Goal: Task Accomplishment & Management: Use online tool/utility

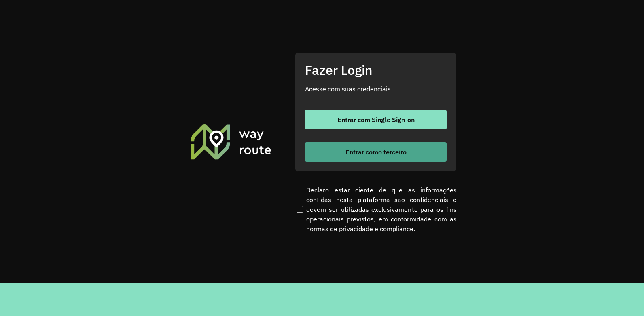
click at [378, 156] on button "Entrar como terceiro" at bounding box center [376, 151] width 142 height 19
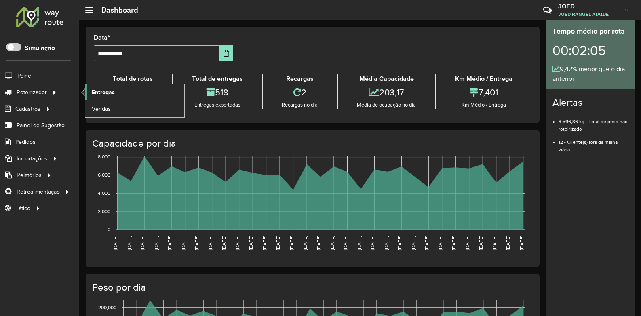
click at [126, 93] on link "Entregas" at bounding box center [134, 92] width 99 height 16
click at [50, 91] on div at bounding box center [55, 92] width 12 height 8
click at [103, 89] on span "Entregas" at bounding box center [103, 92] width 23 height 8
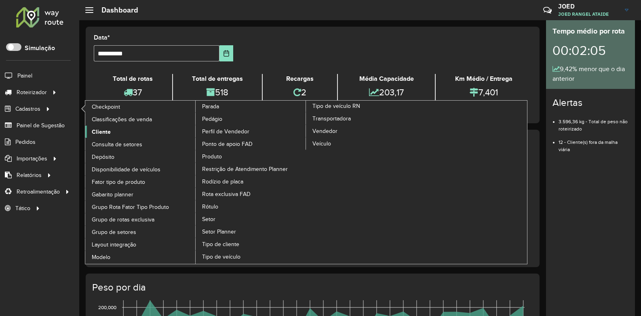
click at [126, 133] on link "Cliente" at bounding box center [140, 132] width 111 height 12
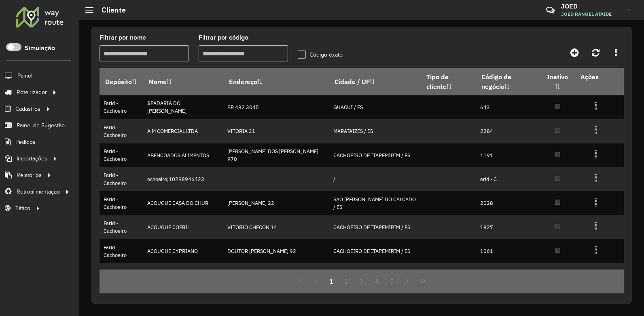
click at [126, 59] on input "Filtrar por nome" at bounding box center [143, 53] width 89 height 16
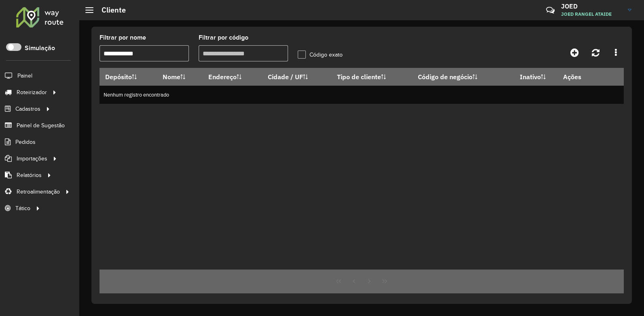
click at [135, 56] on input "**********" at bounding box center [143, 53] width 89 height 16
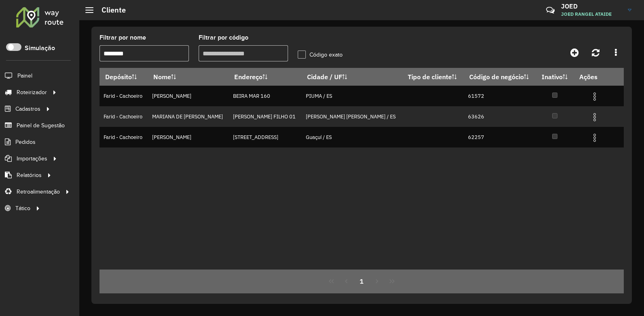
type input "*******"
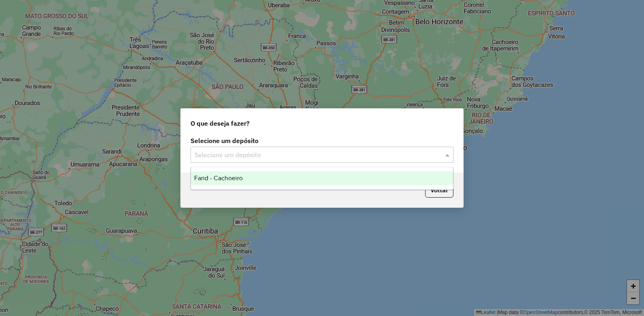
drag, startPoint x: 442, startPoint y: 161, endPoint x: 438, endPoint y: 157, distance: 5.4
click at [442, 161] on div "Selecione um depósito" at bounding box center [321, 155] width 263 height 16
click at [412, 182] on div "Farid - Cachoeiro" at bounding box center [322, 178] width 262 height 14
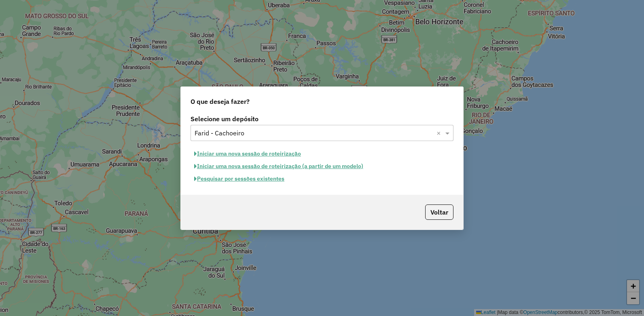
click at [250, 184] on button "Pesquisar por sessões existentes" at bounding box center [238, 179] width 97 height 13
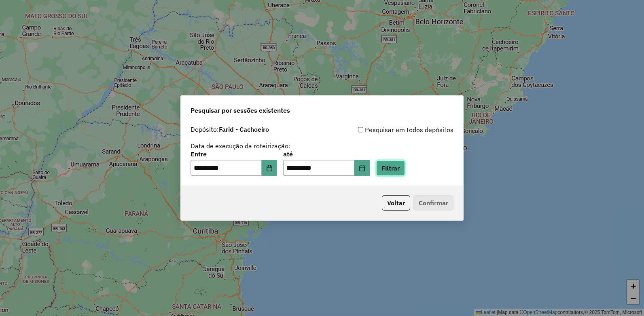
click at [398, 172] on button "Filtrar" at bounding box center [390, 168] width 29 height 15
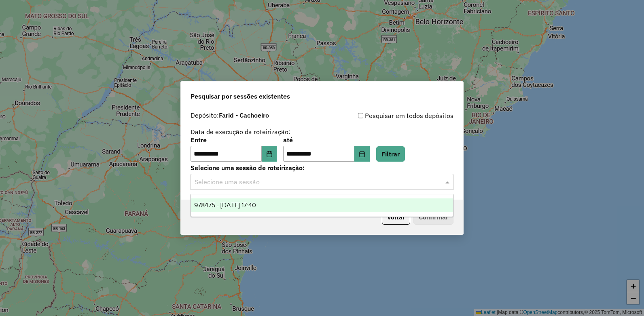
click at [414, 183] on input "text" at bounding box center [313, 183] width 239 height 10
click at [375, 208] on div "978475 - [DATE] 17:40" at bounding box center [322, 206] width 262 height 14
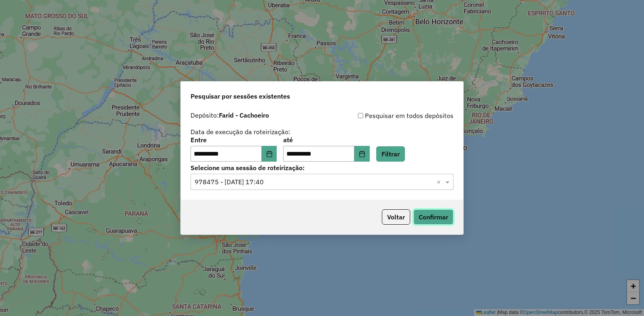
click at [434, 216] on button "Confirmar" at bounding box center [433, 216] width 40 height 15
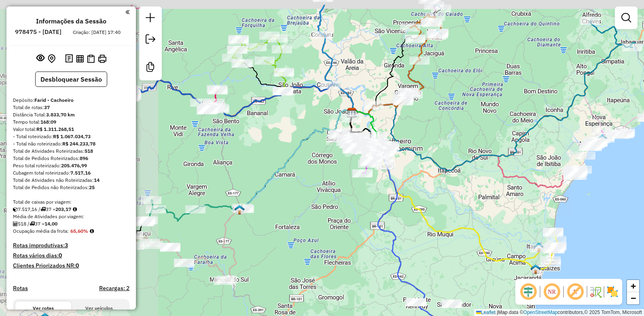
drag, startPoint x: 361, startPoint y: 231, endPoint x: 538, endPoint y: 268, distance: 180.8
click at [538, 268] on img at bounding box center [535, 269] width 11 height 11
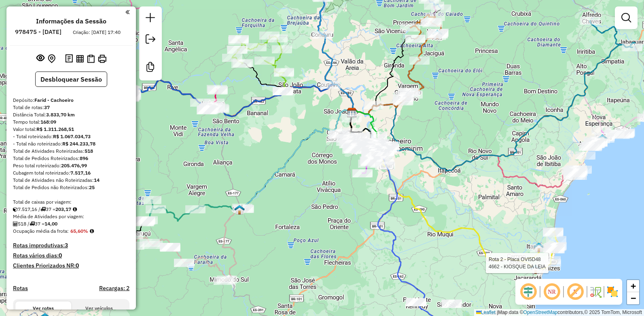
click at [531, 292] on em at bounding box center [527, 291] width 19 height 19
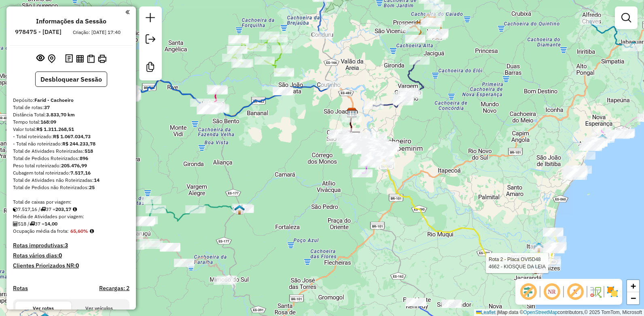
click at [552, 294] on em at bounding box center [551, 291] width 19 height 19
click at [553, 293] on em at bounding box center [551, 291] width 19 height 19
click at [575, 294] on em at bounding box center [574, 291] width 19 height 19
click at [592, 293] on img at bounding box center [595, 291] width 13 height 13
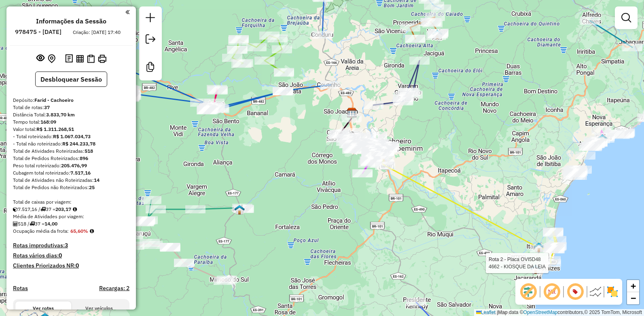
click at [592, 293] on img at bounding box center [595, 291] width 13 height 13
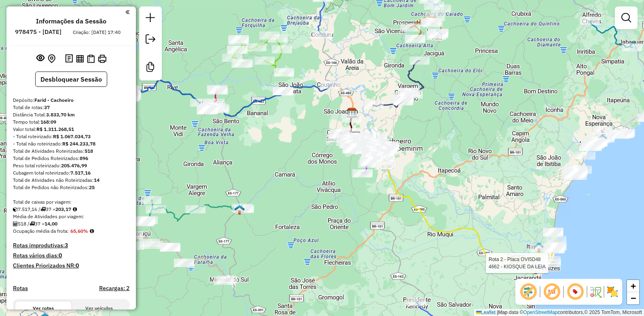
click at [127, 13] on em at bounding box center [127, 11] width 4 height 7
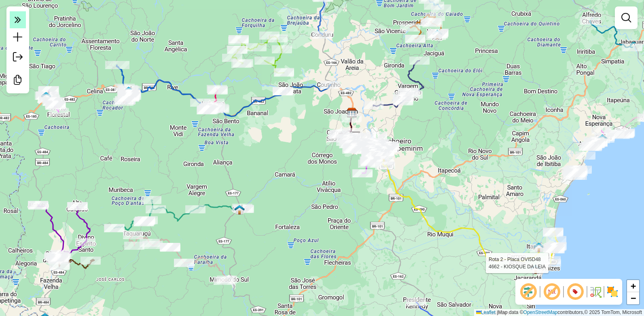
click at [15, 23] on icon at bounding box center [18, 19] width 6 height 11
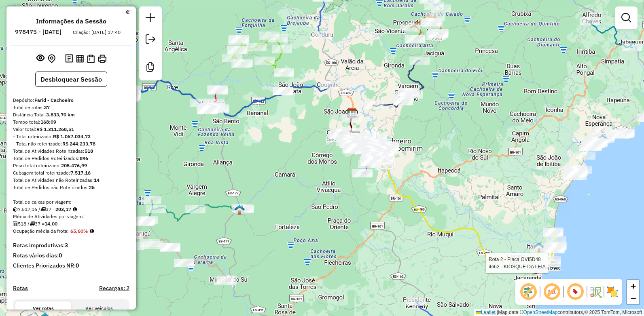
click at [125, 11] on em at bounding box center [127, 11] width 4 height 7
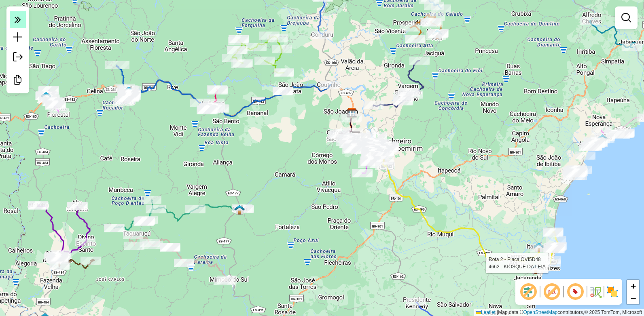
click at [23, 22] on em at bounding box center [18, 19] width 16 height 17
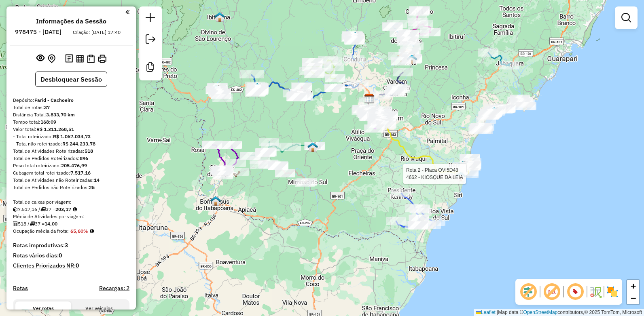
drag, startPoint x: 310, startPoint y: 244, endPoint x: 356, endPoint y: 201, distance: 63.2
click at [356, 201] on div "Rota 2 - Placa OVI5D48 4662 - KIOSQUE DA LEIA Janela de atendimento Grade de at…" at bounding box center [322, 158] width 644 height 316
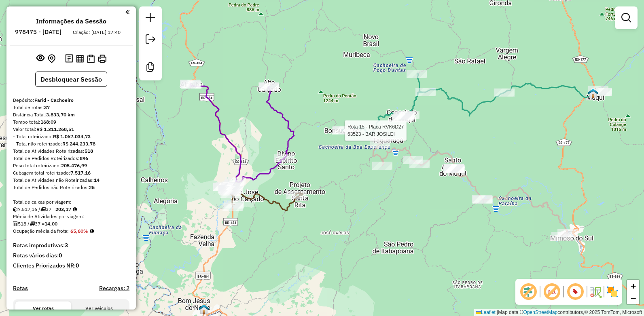
drag, startPoint x: 283, startPoint y: 142, endPoint x: 343, endPoint y: 135, distance: 60.6
click at [343, 135] on div at bounding box center [342, 131] width 20 height 8
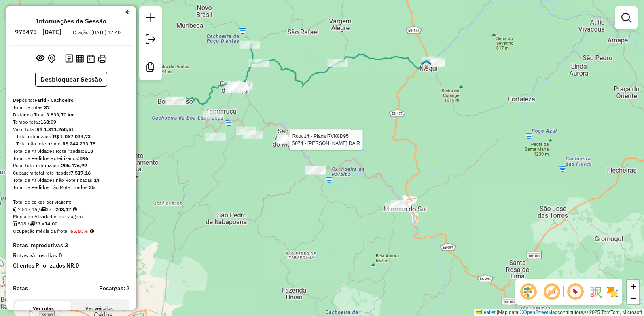
drag, startPoint x: 345, startPoint y: 146, endPoint x: 399, endPoint y: 152, distance: 54.9
click at [399, 152] on div "Rota 2 - Placa OVI5D48 4662 - KIOSQUE DA LEIA Rota 14 - Placa RVK8D95 63697 - B…" at bounding box center [322, 158] width 644 height 316
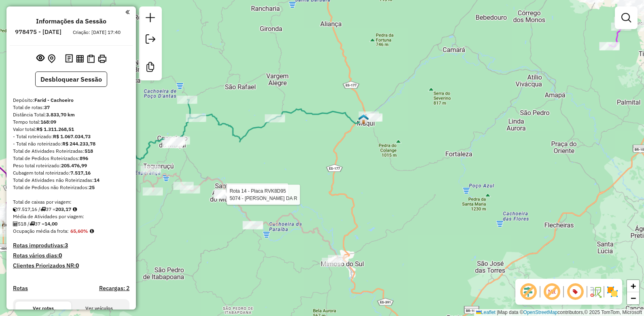
drag, startPoint x: 409, startPoint y: 115, endPoint x: 347, endPoint y: 170, distance: 83.4
click at [347, 170] on div "Rota 2 - Placa OVI5D48 4662 - KIOSQUE DA LEIA Rota 14 - Placa RVK8D95 63697 - B…" at bounding box center [322, 158] width 644 height 316
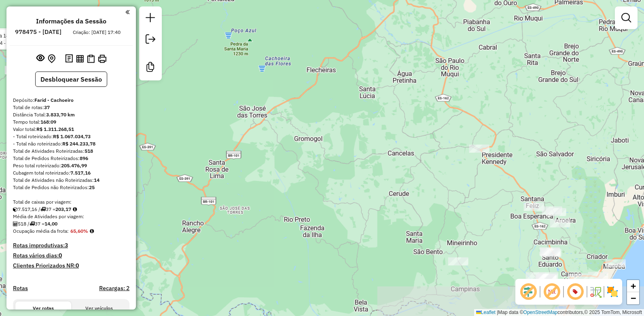
drag, startPoint x: 410, startPoint y: 192, endPoint x: 172, endPoint y: 37, distance: 284.0
click at [172, 37] on div "Rota 2 - Placa OVI5D48 4662 - KIOSQUE DA LEIA Rota 14 - Placa RVK8D95 63697 - B…" at bounding box center [322, 158] width 644 height 316
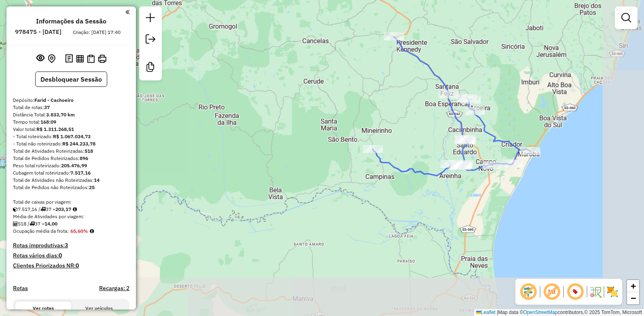
drag, startPoint x: 323, startPoint y: 215, endPoint x: 238, endPoint y: 103, distance: 141.1
click at [238, 103] on div "Rota 2 - Placa OVI5D48 4662 - KIOSQUE DA LEIA Rota 14 - Placa RVK8D95 63697 - B…" at bounding box center [322, 158] width 644 height 316
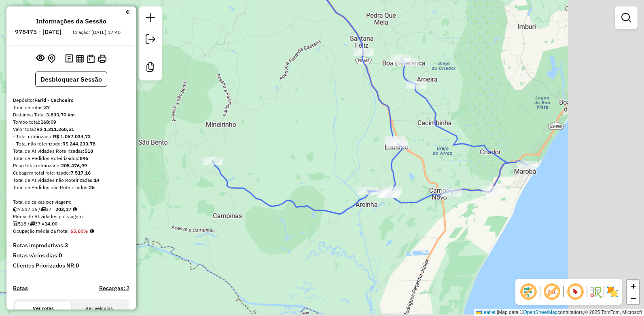
drag, startPoint x: 442, startPoint y: 169, endPoint x: 298, endPoint y: 160, distance: 144.2
click at [298, 160] on div "Rota 2 - Placa OVI5D48 4662 - KIOSQUE DA LEIA Rota 14 - Placa RVK8D95 63697 - B…" at bounding box center [322, 158] width 644 height 316
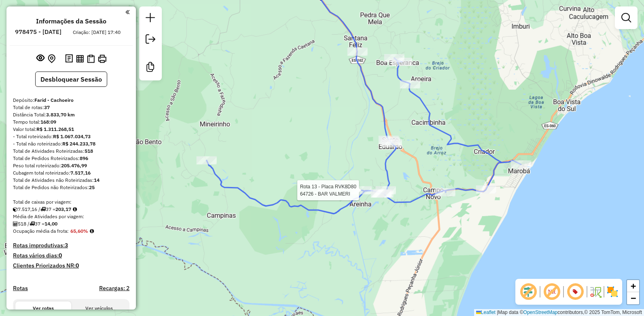
select select "**********"
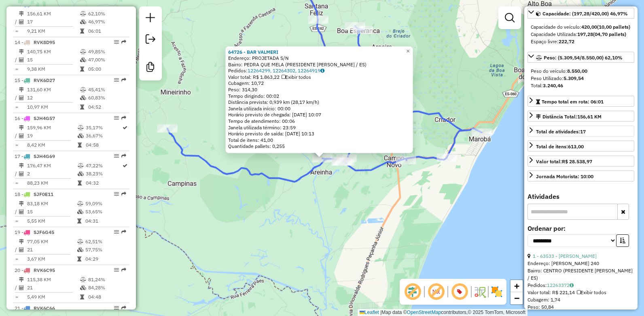
scroll to position [121, 0]
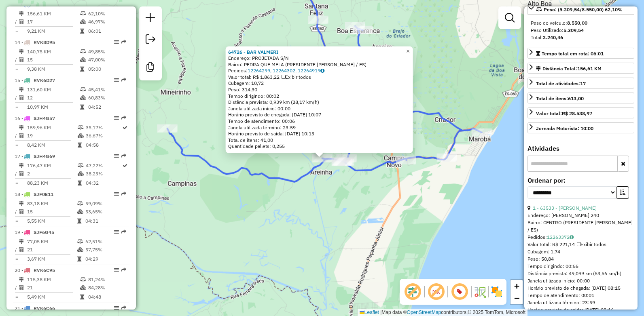
drag, startPoint x: 367, startPoint y: 73, endPoint x: 369, endPoint y: 134, distance: 61.5
drag, startPoint x: 369, startPoint y: 134, endPoint x: 343, endPoint y: 221, distance: 90.4
click at [343, 221] on div "64726 - BAR VALMERI Endereço: PROJETADA S/N Bairro: PEDRA QUE MELA (PRESIDENTE …" at bounding box center [322, 158] width 644 height 316
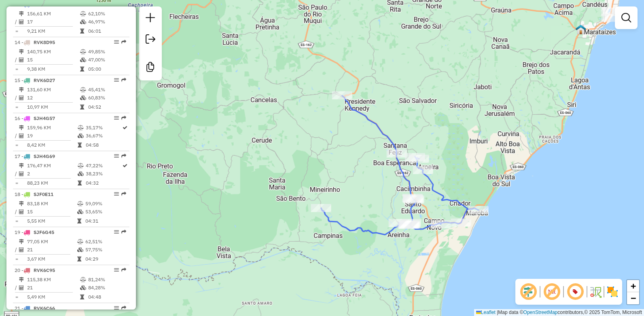
drag, startPoint x: 292, startPoint y: 115, endPoint x: 332, endPoint y: 147, distance: 51.5
click at [332, 147] on div "Janela de atendimento Grade de atendimento Capacidade Transportadoras Veículos …" at bounding box center [322, 158] width 644 height 316
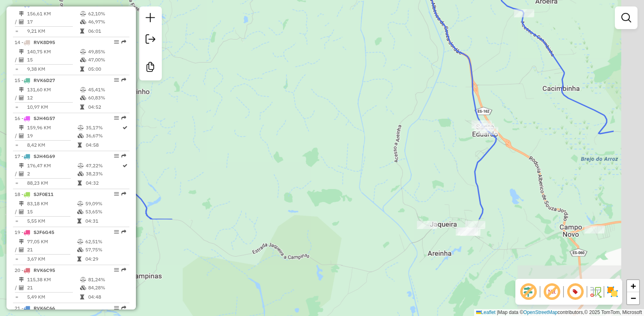
drag, startPoint x: 388, startPoint y: 192, endPoint x: 293, endPoint y: 64, distance: 159.3
click at [293, 64] on div "Janela de atendimento Grade de atendimento Capacidade Transportadoras Veículos …" at bounding box center [322, 158] width 644 height 316
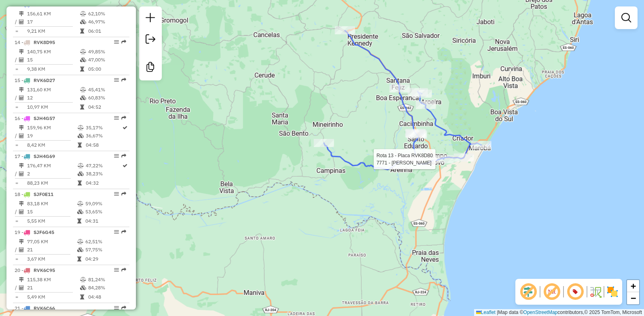
select select "**********"
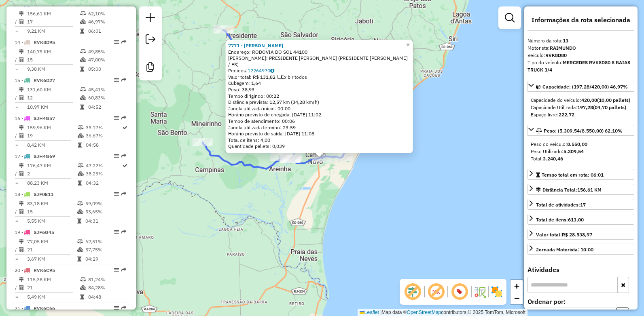
click at [509, 77] on div "7771 - PIZZARIA PACHECO Endereço: RODOVIA DO SOL 44100 Bairro: PRESIDENTE KENNE…" at bounding box center [322, 158] width 644 height 316
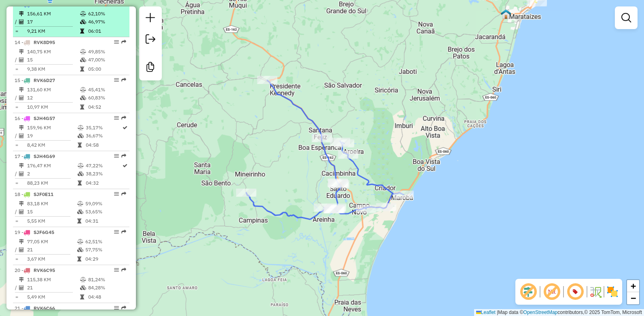
click at [81, 8] on div "13 - RVK8D80" at bounding box center [58, 4] width 86 height 7
select select "**********"
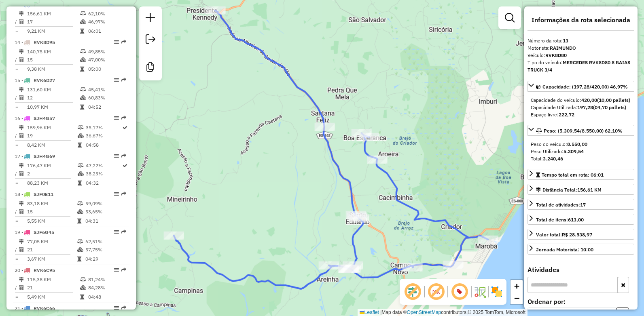
drag, startPoint x: 266, startPoint y: 147, endPoint x: 275, endPoint y: 129, distance: 20.6
click at [275, 129] on div "Janela de atendimento Grade de atendimento Capacidade Transportadoras Veículos …" at bounding box center [322, 158] width 644 height 316
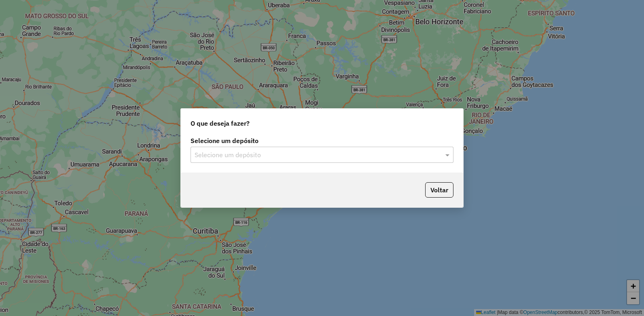
click at [371, 154] on input "text" at bounding box center [313, 155] width 239 height 10
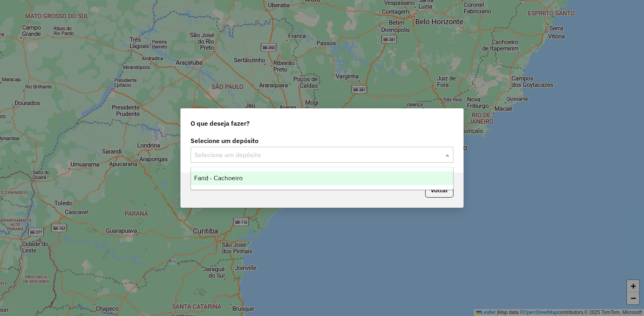
click at [323, 176] on div "Farid - Cachoeiro" at bounding box center [322, 178] width 262 height 14
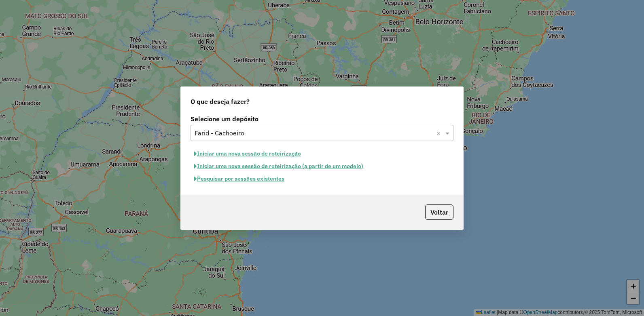
click at [238, 181] on button "Pesquisar por sessões existentes" at bounding box center [238, 179] width 97 height 13
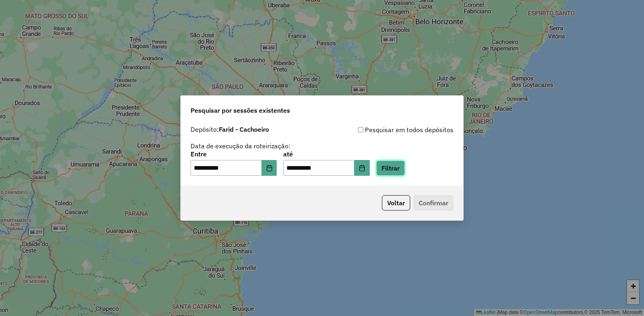
click at [405, 171] on button "Filtrar" at bounding box center [390, 168] width 29 height 15
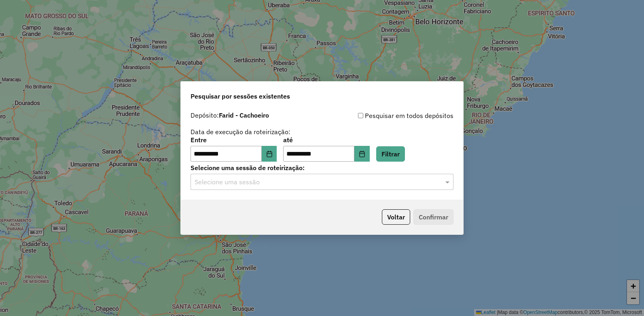
click at [262, 181] on input "text" at bounding box center [313, 183] width 239 height 10
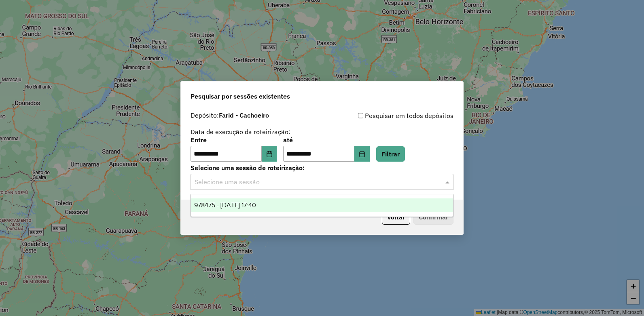
click at [298, 200] on div "978475 - 13/08/2025 17:40" at bounding box center [322, 206] width 262 height 14
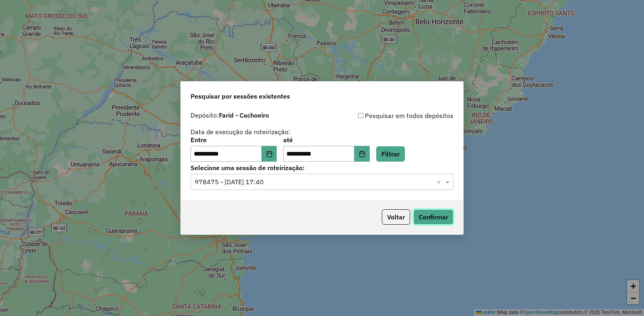
click at [446, 219] on button "Confirmar" at bounding box center [433, 216] width 40 height 15
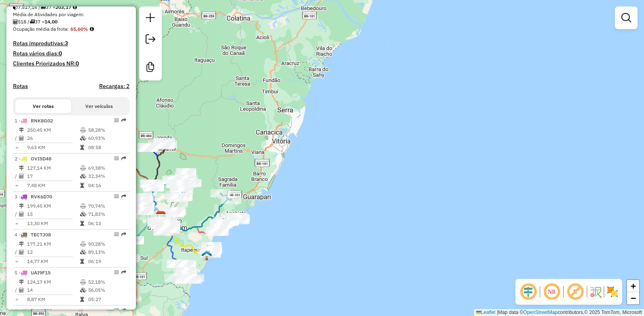
scroll to position [243, 0]
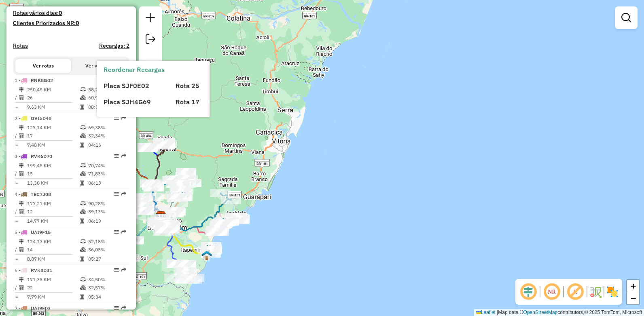
click at [117, 49] on h4 "Recargas: 2" at bounding box center [114, 45] width 30 height 7
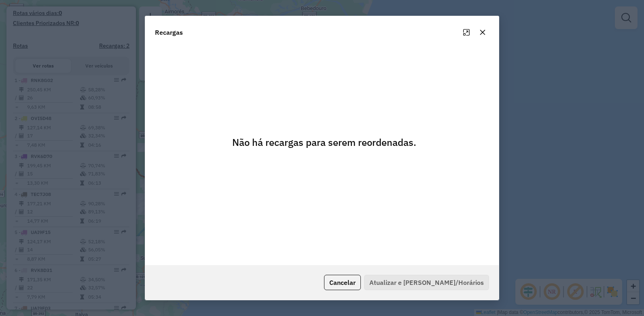
click at [483, 37] on button "button" at bounding box center [482, 32] width 13 height 13
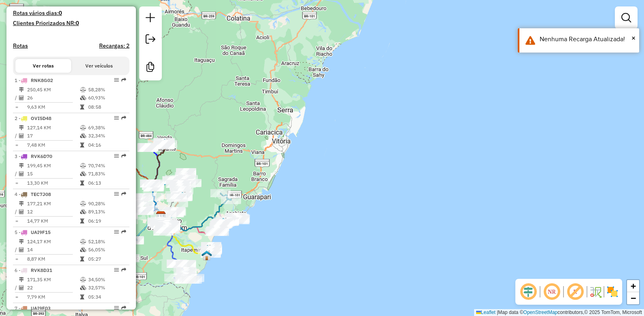
click at [119, 49] on h4 "Recargas: 2" at bounding box center [114, 45] width 30 height 7
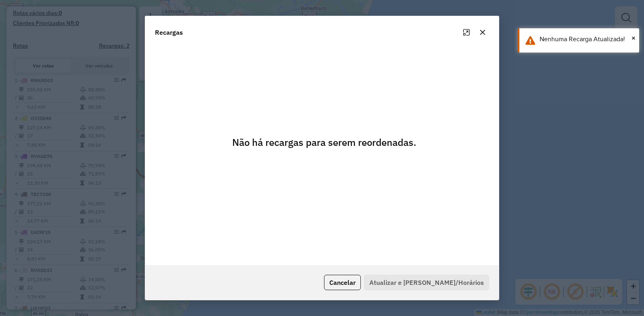
click at [485, 36] on icon "button" at bounding box center [482, 32] width 6 height 6
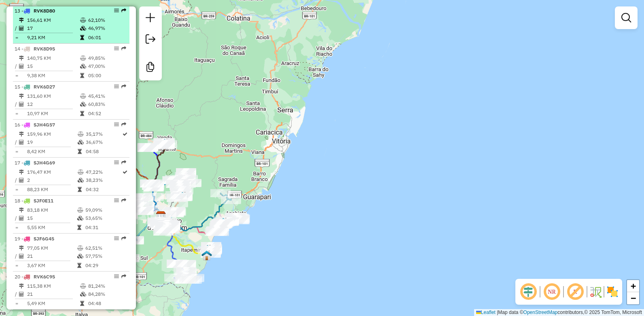
scroll to position [809, 0]
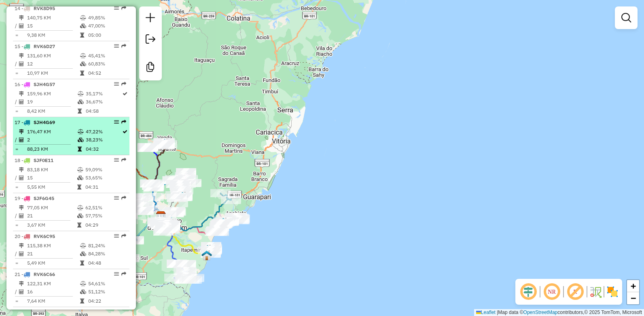
click at [114, 125] on em at bounding box center [116, 122] width 5 height 5
select select "**********"
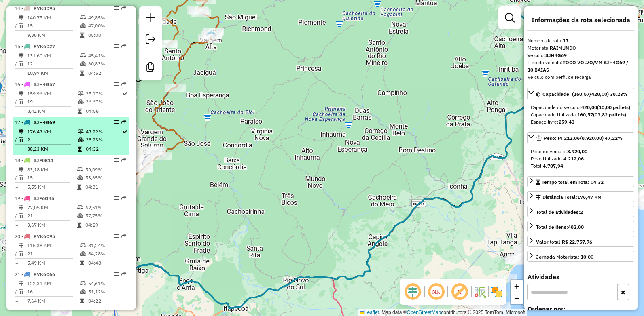
click at [118, 136] on td "47,22%" at bounding box center [103, 132] width 36 height 8
click at [123, 134] on icon at bounding box center [125, 131] width 5 height 5
click at [114, 125] on em at bounding box center [116, 122] width 5 height 5
click at [121, 125] on em at bounding box center [123, 122] width 5 height 5
click at [119, 126] on div "17 - SJH4G69" at bounding box center [71, 122] width 113 height 7
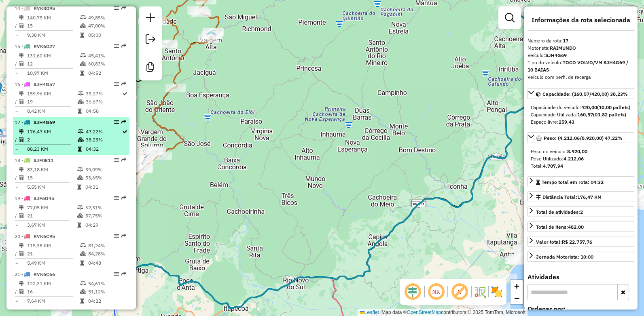
click at [122, 125] on em at bounding box center [123, 122] width 5 height 5
click at [99, 136] on td "47,22%" at bounding box center [103, 132] width 36 height 8
click at [85, 144] on td "38,23%" at bounding box center [103, 140] width 36 height 8
drag, startPoint x: 85, startPoint y: 145, endPoint x: 104, endPoint y: 150, distance: 20.5
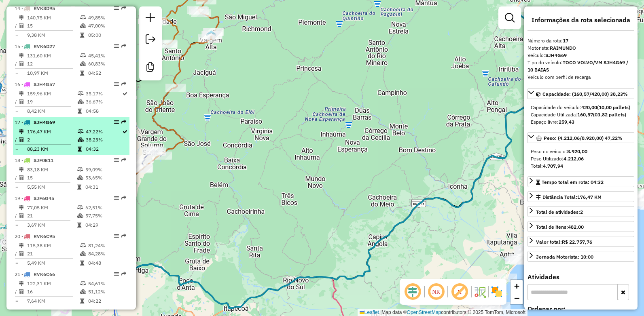
click at [104, 144] on td "38,23%" at bounding box center [103, 140] width 36 height 8
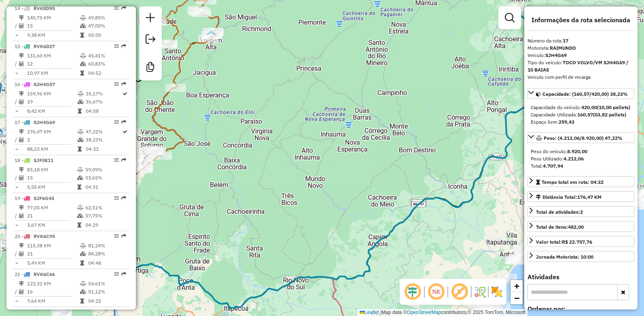
drag, startPoint x: 104, startPoint y: 150, endPoint x: 299, endPoint y: 201, distance: 201.8
click at [299, 201] on div "Janela de atendimento Grade de atendimento Capacidade Transportadoras Veículos …" at bounding box center [322, 158] width 644 height 316
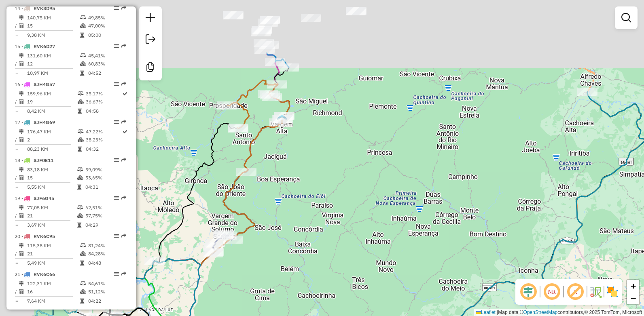
drag, startPoint x: 192, startPoint y: 165, endPoint x: 270, endPoint y: 247, distance: 112.4
click at [264, 249] on div "Janela de atendimento Grade de atendimento Capacidade Transportadoras Veículos …" at bounding box center [322, 158] width 644 height 316
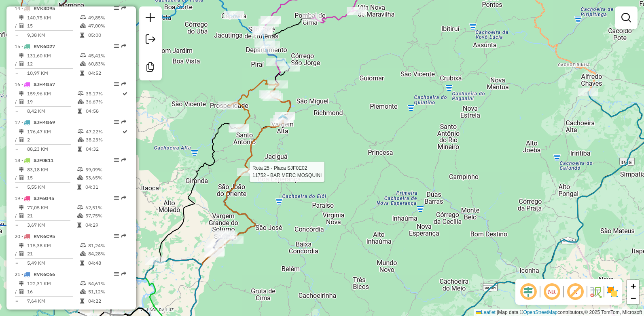
select select "**********"
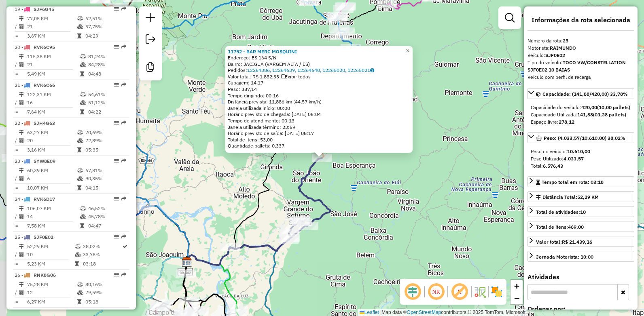
scroll to position [1231, 0]
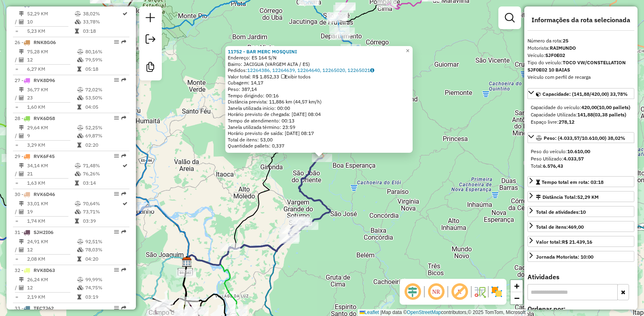
click at [362, 216] on div "11752 - BAR MERC MOSQUINI Endereço: ES 164 S/N Bairro: JACIGUA (VARGEM ALTA / E…" at bounding box center [322, 158] width 644 height 316
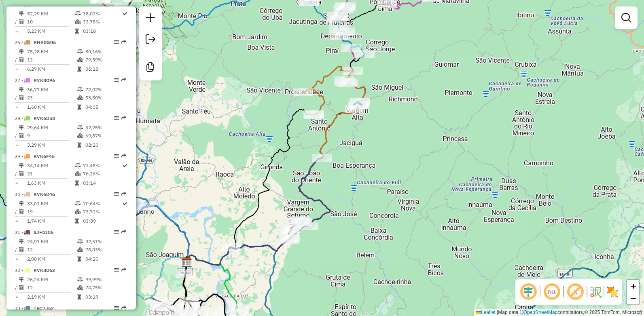
click at [328, 208] on icon at bounding box center [279, 204] width 101 height 93
select select "**********"
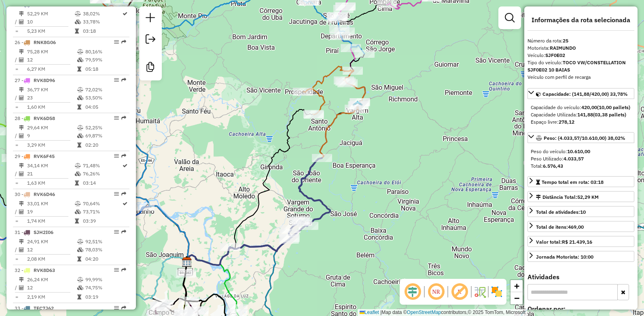
click at [328, 208] on icon at bounding box center [279, 204] width 101 height 93
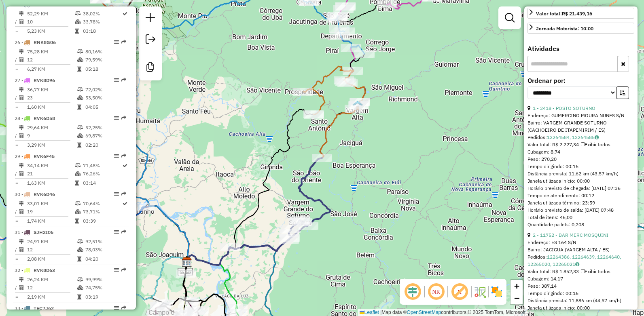
scroll to position [243, 0]
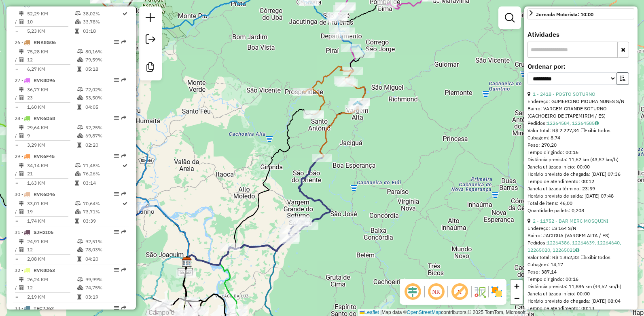
click at [616, 85] on button "button" at bounding box center [622, 78] width 13 height 13
click at [469, 185] on div "Janela de atendimento Grade de atendimento Capacidade Transportadoras Veículos …" at bounding box center [322, 158] width 644 height 316
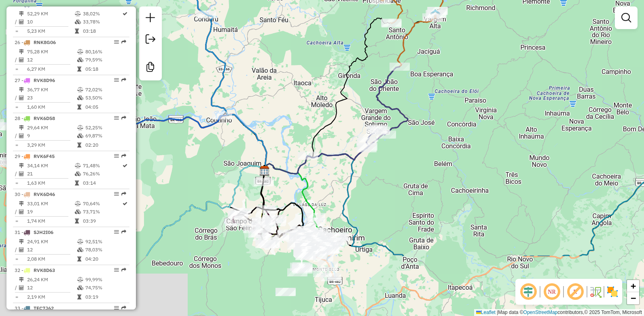
drag, startPoint x: 418, startPoint y: 221, endPoint x: 514, endPoint y: 110, distance: 146.8
click at [514, 110] on div "Janela de atendimento Grade de atendimento Capacidade Transportadoras Veículos …" at bounding box center [322, 158] width 644 height 316
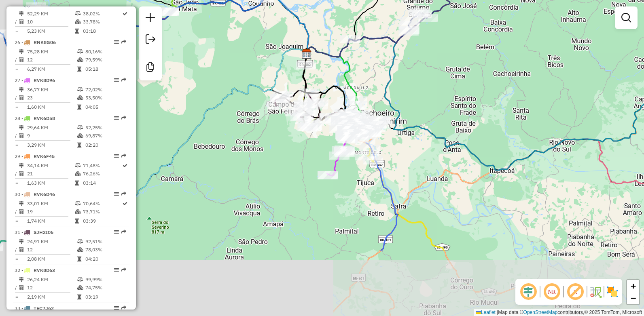
drag, startPoint x: 488, startPoint y: 220, endPoint x: 509, endPoint y: 157, distance: 66.4
click at [509, 157] on div "Janela de atendimento Grade de atendimento Capacidade Transportadoras Veículos …" at bounding box center [322, 158] width 644 height 316
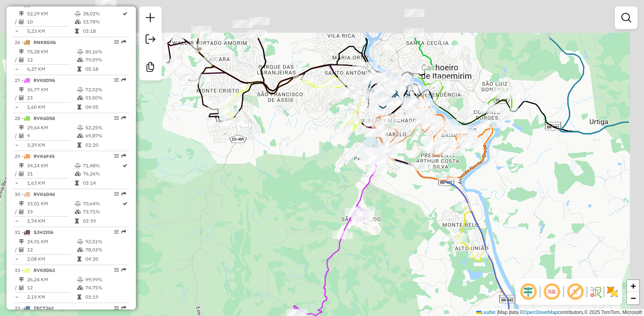
drag, startPoint x: 399, startPoint y: 108, endPoint x: 323, endPoint y: 171, distance: 98.8
click at [323, 171] on div "Janela de atendimento Grade de atendimento Capacidade Transportadoras Veículos …" at bounding box center [322, 158] width 644 height 316
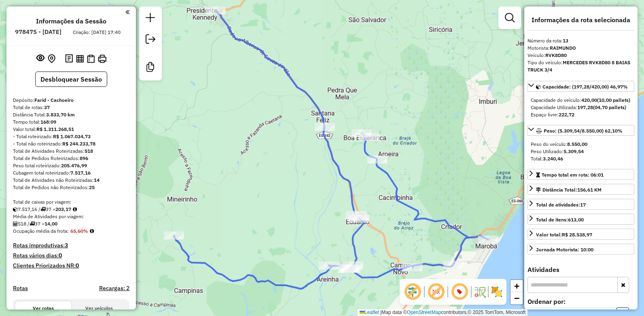
select select "**********"
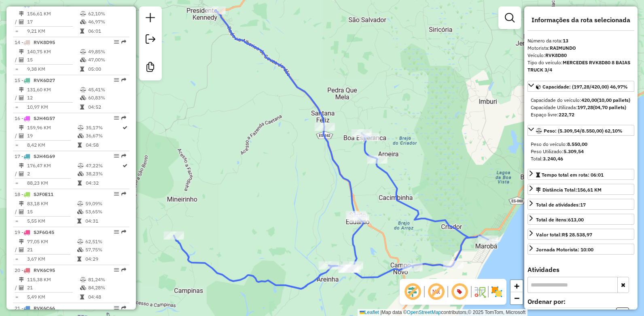
scroll to position [532, 0]
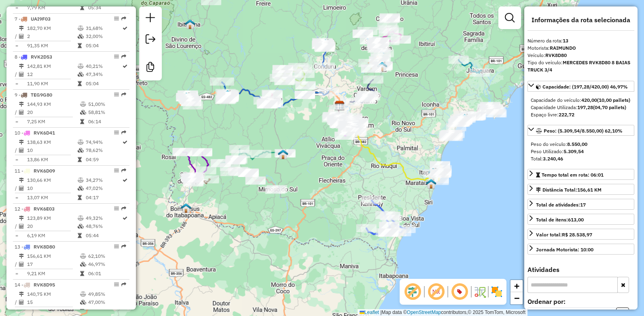
drag, startPoint x: 262, startPoint y: 145, endPoint x: 351, endPoint y: 209, distance: 109.8
click at [351, 209] on div "Janela de atendimento Grade de atendimento Capacidade Transportadoras Veículos …" at bounding box center [322, 158] width 644 height 316
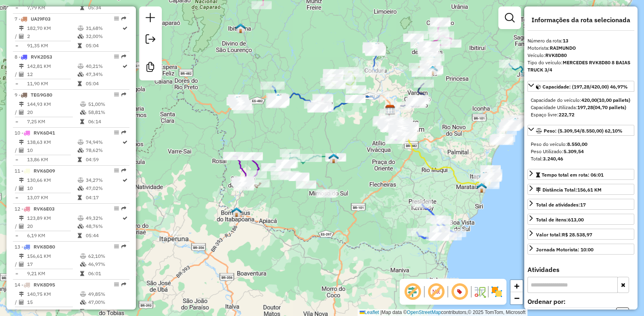
drag, startPoint x: 260, startPoint y: 145, endPoint x: 309, endPoint y: 144, distance: 49.3
click at [309, 144] on div "Janela de atendimento Grade de atendimento Capacidade Transportadoras Veículos …" at bounding box center [322, 158] width 644 height 316
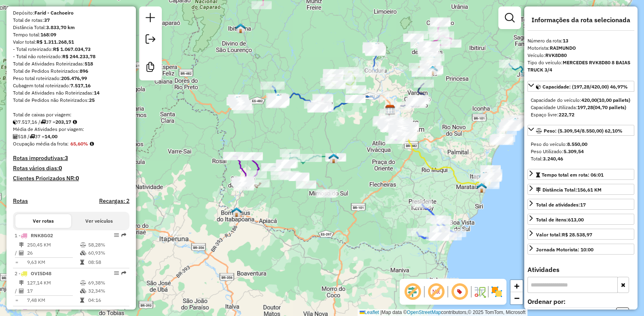
scroll to position [128, 0]
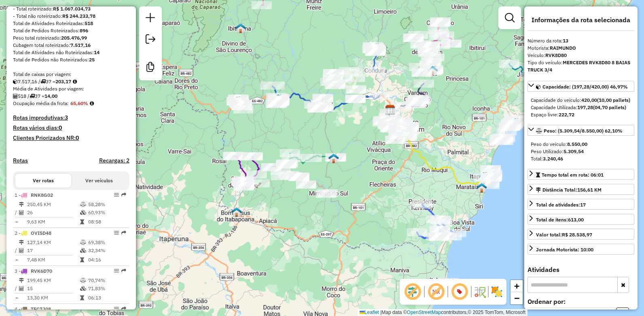
click at [87, 186] on button "Ver veículos" at bounding box center [99, 181] width 56 height 14
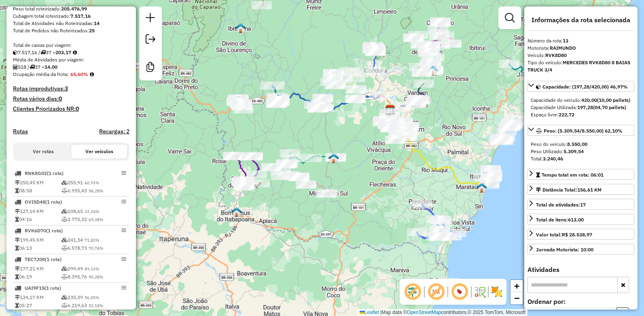
scroll to position [168, 0]
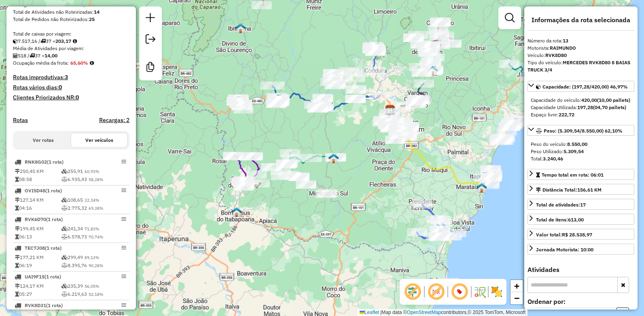
click at [482, 289] on img at bounding box center [479, 291] width 13 height 13
click at [469, 291] on em at bounding box center [459, 291] width 19 height 19
click at [458, 295] on em at bounding box center [459, 291] width 19 height 19
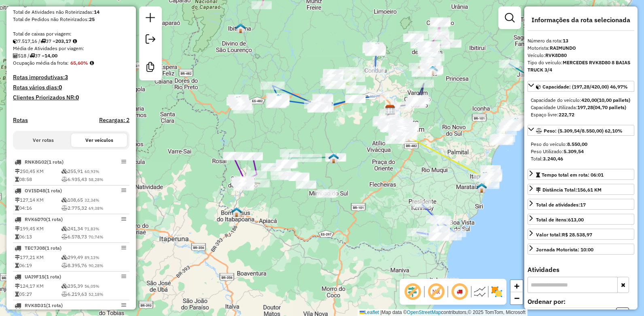
click at [431, 295] on em at bounding box center [435, 291] width 19 height 19
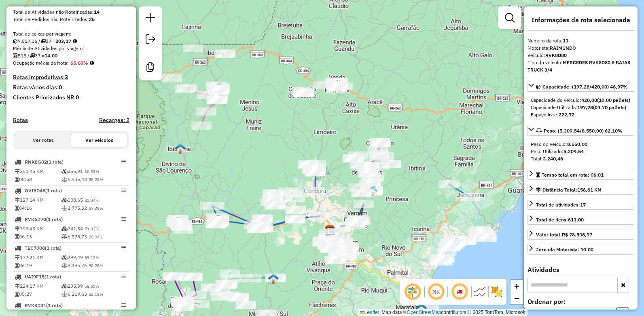
drag, startPoint x: 367, startPoint y: 178, endPoint x: 307, endPoint y: 300, distance: 135.8
click at [307, 300] on div "Janela de atendimento Grade de atendimento Capacidade Transportadoras Veículos …" at bounding box center [322, 158] width 644 height 316
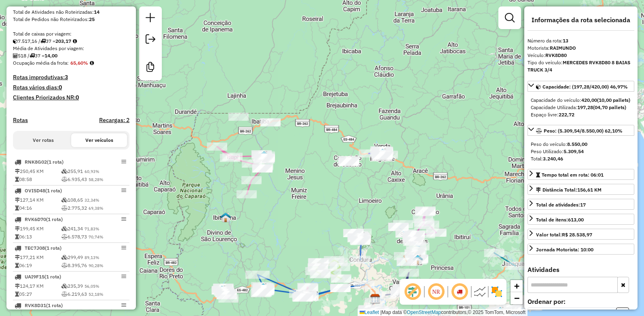
drag, startPoint x: 288, startPoint y: 110, endPoint x: 334, endPoint y: 177, distance: 81.3
click at [334, 177] on div "Janela de atendimento Grade de atendimento Capacidade Transportadoras Veículos …" at bounding box center [322, 158] width 644 height 316
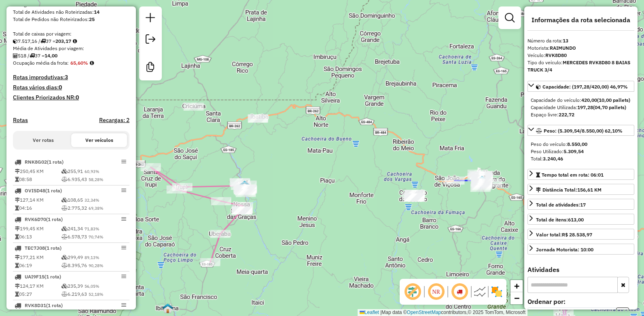
drag, startPoint x: 388, startPoint y: 195, endPoint x: 318, endPoint y: 161, distance: 77.6
click at [318, 161] on div "Janela de atendimento Grade de atendimento Capacidade Transportadoras Veículos …" at bounding box center [322, 158] width 644 height 316
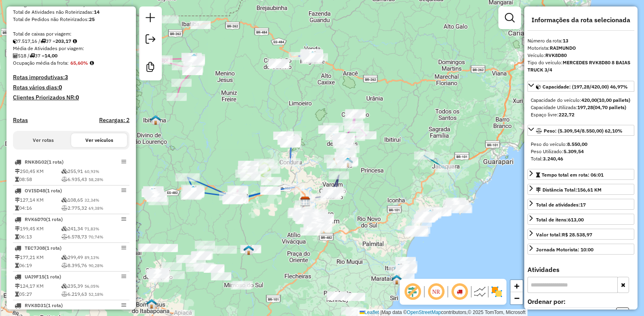
drag, startPoint x: 415, startPoint y: 202, endPoint x: 296, endPoint y: 62, distance: 183.6
click at [296, 62] on div "Janela de atendimento Grade de atendimento Capacidade Transportadoras Veículos …" at bounding box center [322, 158] width 644 height 316
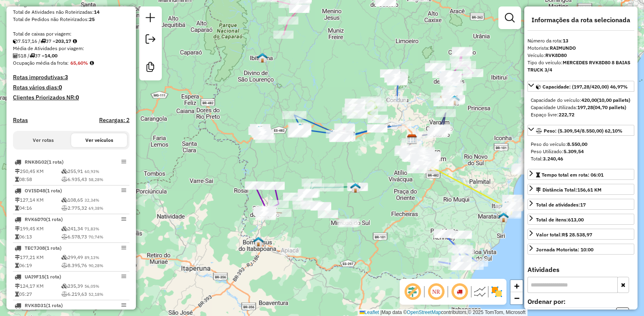
drag, startPoint x: 425, startPoint y: 196, endPoint x: 526, endPoint y: 138, distance: 116.8
click at [526, 138] on hb-router-mapa "Informações da Sessão 978475 - 13/08/2025 Criação: 12/08/2025 17:40 Desbloquear…" at bounding box center [322, 158] width 644 height 316
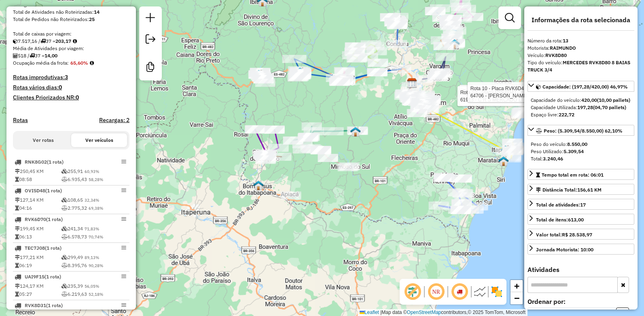
drag, startPoint x: 367, startPoint y: 213, endPoint x: 368, endPoint y: 156, distance: 57.0
click at [368, 156] on div "Rota 10 - Placa RVK6D41 61909 - ANA PAULA DEMETRIO Rota 10 - Placa RVK6D41 6191…" at bounding box center [322, 158] width 644 height 316
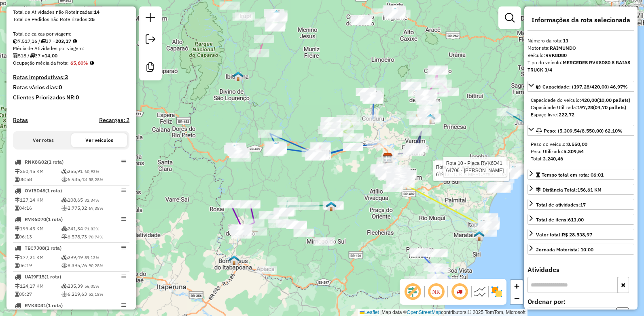
drag, startPoint x: 293, startPoint y: 111, endPoint x: 303, endPoint y: 187, distance: 76.2
click at [303, 187] on div "Rota 10 - Placa RVK6D41 61909 - ANA PAULA DEMETRIO Rota 10 - Placa RVK6D41 6191…" at bounding box center [322, 158] width 644 height 316
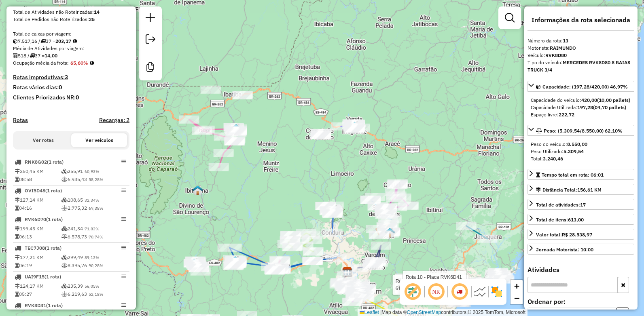
drag, startPoint x: 314, startPoint y: 83, endPoint x: 273, endPoint y: 197, distance: 121.0
click at [273, 197] on div "Rota 10 - Placa RVK6D41 61909 - ANA PAULA DEMETRIO Rota 10 - Placa RVK6D41 6191…" at bounding box center [322, 158] width 644 height 316
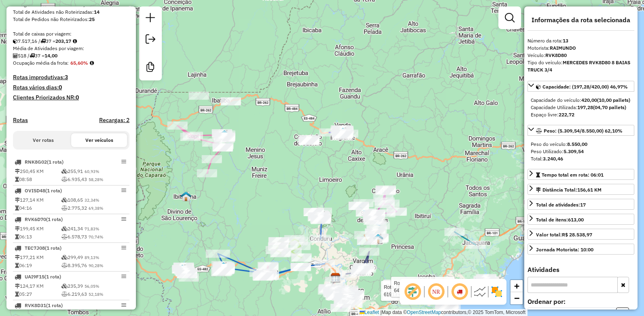
drag, startPoint x: 298, startPoint y: 135, endPoint x: 286, endPoint y: 141, distance: 13.2
click at [286, 141] on div "Rota 10 - Placa RVK6D41 61909 - ANA PAULA DEMETRIO Rota 10 - Placa RVK6D41 6191…" at bounding box center [322, 158] width 644 height 316
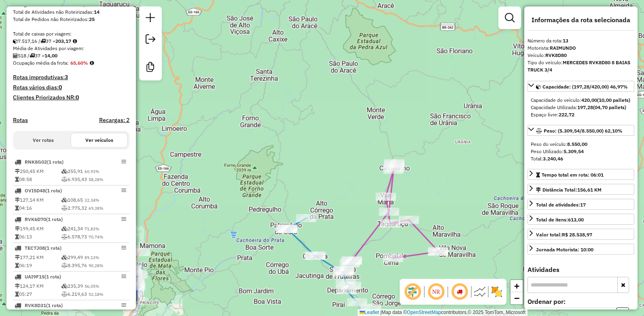
drag, startPoint x: 336, startPoint y: 203, endPoint x: 201, endPoint y: 159, distance: 142.3
click at [209, 158] on div "Rota 10 - Placa RVK6D41 61909 - ANA PAULA DEMETRIO Rota 10 - Placa RVK6D41 6191…" at bounding box center [322, 158] width 644 height 316
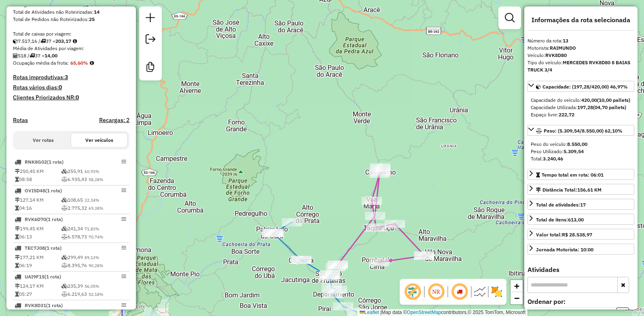
click at [19, 147] on button "Ver rotas" at bounding box center [43, 140] width 56 height 14
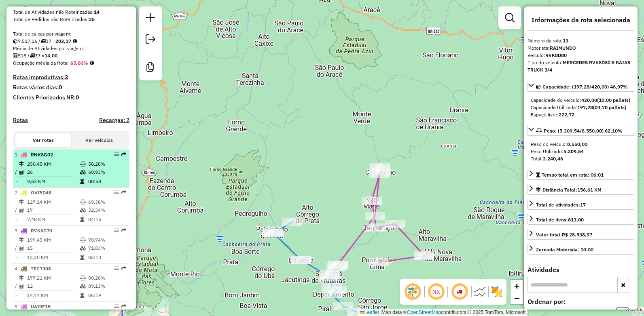
click at [116, 157] on div at bounding box center [114, 154] width 24 height 5
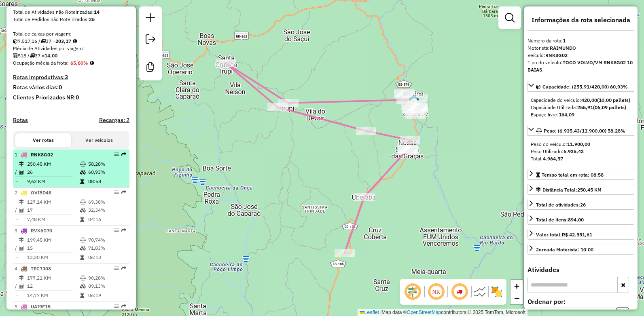
click at [122, 157] on em at bounding box center [123, 154] width 5 height 5
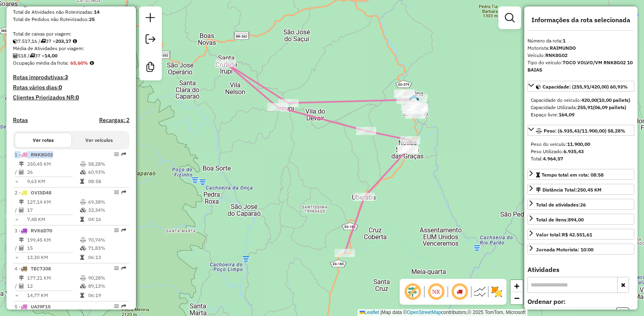
drag, startPoint x: 122, startPoint y: 161, endPoint x: 145, endPoint y: 193, distance: 39.7
click at [145, 193] on div "Rota 10 - Placa RVK6D41 61909 - ANA PAULA DEMETRIO Rota 10 - Placa RVK6D41 6191…" at bounding box center [322, 158] width 644 height 316
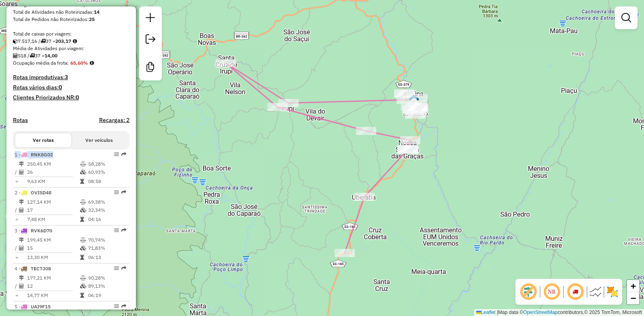
click at [90, 147] on button "Ver veículos" at bounding box center [99, 140] width 56 height 14
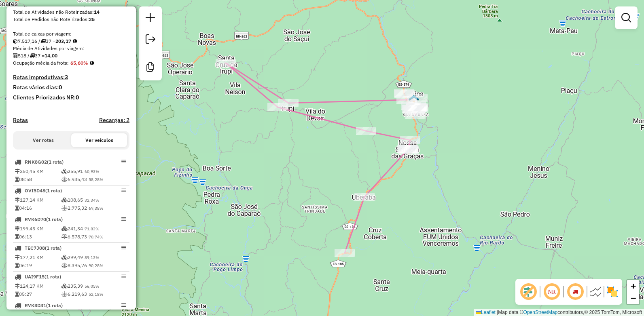
click at [13, 124] on h4 "Rotas" at bounding box center [20, 120] width 15 height 7
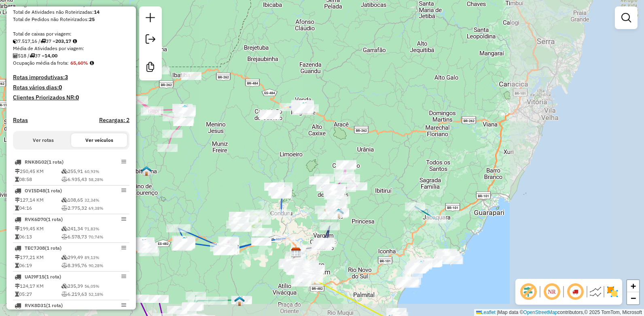
drag, startPoint x: 330, startPoint y: 152, endPoint x: 198, endPoint y: 126, distance: 134.6
click at [198, 126] on div "Rota 1 - Placa RNK8G02 1411 - BAR DO VINICIUS Janela de atendimento Grade de at…" at bounding box center [322, 158] width 644 height 316
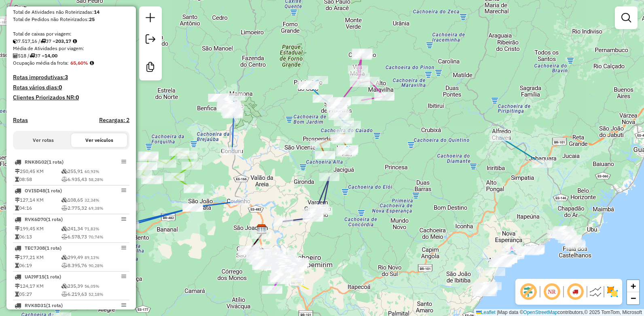
drag, startPoint x: 312, startPoint y: 201, endPoint x: 281, endPoint y: 141, distance: 67.3
click at [280, 142] on div "Rota 1 - Placa RNK8G02 1411 - BAR DO VINICIUS Janela de atendimento Grade de at…" at bounding box center [322, 158] width 644 height 316
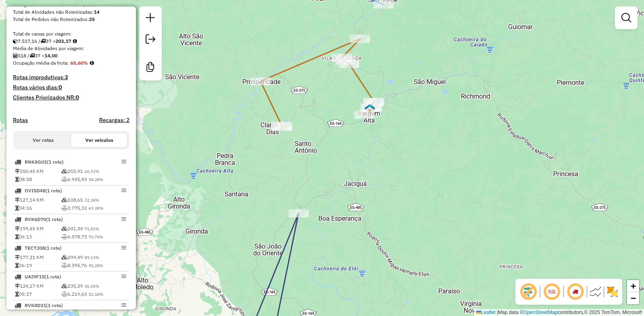
click at [329, 212] on div "Rota 1 - Placa RNK8G02 1411 - BAR DO VINICIUS Janela de atendimento Grade de at…" at bounding box center [322, 158] width 644 height 316
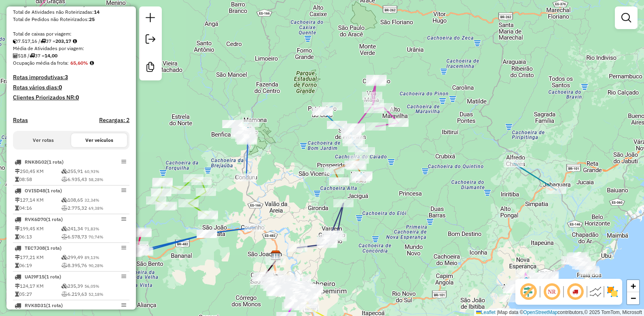
drag, startPoint x: 262, startPoint y: 234, endPoint x: 308, endPoint y: 216, distance: 49.3
click at [308, 216] on div "Janela de atendimento Grade de atendimento Capacidade Transportadoras Veículos …" at bounding box center [322, 158] width 644 height 316
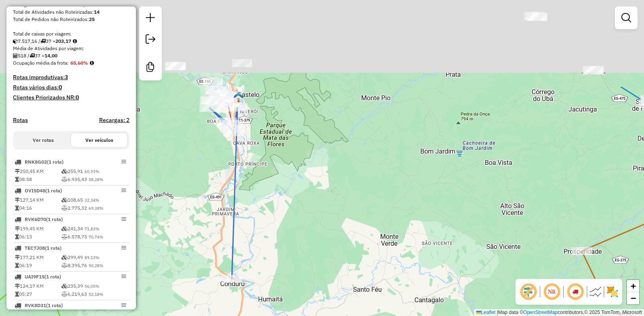
drag, startPoint x: 306, startPoint y: 154, endPoint x: 310, endPoint y: 250, distance: 96.3
click at [310, 250] on div "Janela de atendimento Grade de atendimento Capacidade Transportadoras Veículos …" at bounding box center [322, 158] width 644 height 316
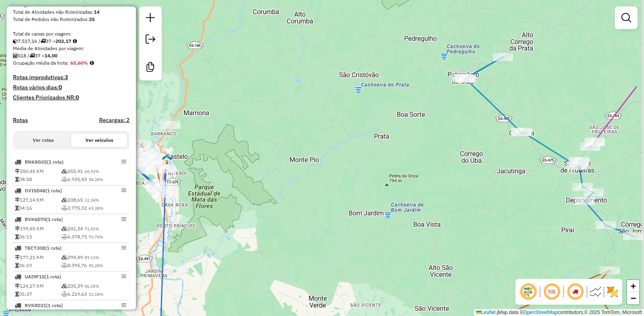
drag, startPoint x: 317, startPoint y: 117, endPoint x: 246, endPoint y: 179, distance: 94.3
click at [246, 179] on div "Janela de atendimento Grade de atendimento Capacidade Transportadoras Veículos …" at bounding box center [322, 158] width 644 height 316
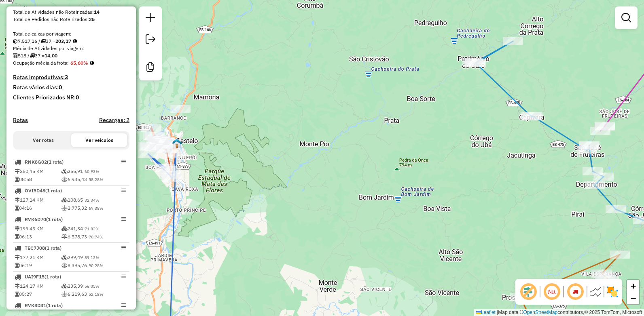
drag, startPoint x: 353, startPoint y: 201, endPoint x: 362, endPoint y: 185, distance: 18.3
click at [362, 185] on div "Janela de atendimento Grade de atendimento Capacidade Transportadoras Veículos …" at bounding box center [322, 158] width 644 height 316
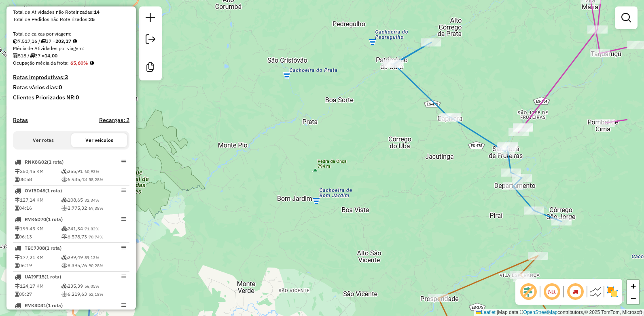
drag, startPoint x: 497, startPoint y: 124, endPoint x: 416, endPoint y: 125, distance: 80.5
click at [416, 125] on div "Janela de atendimento Grade de atendimento Capacidade Transportadoras Veículos …" at bounding box center [322, 158] width 644 height 316
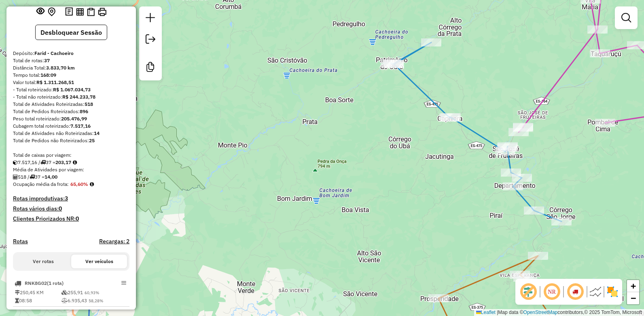
scroll to position [0, 0]
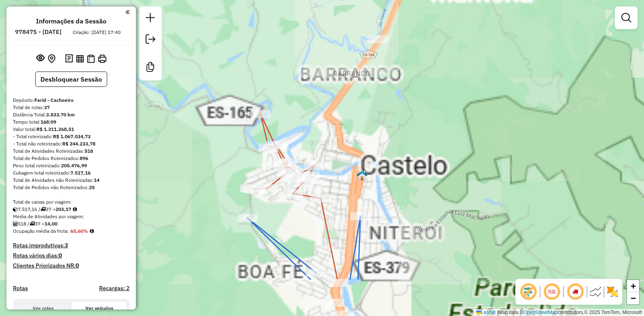
drag, startPoint x: 319, startPoint y: 192, endPoint x: 285, endPoint y: 55, distance: 141.0
click at [285, 57] on div "Janela de atendimento Grade de atendimento Capacidade Transportadoras Veículos …" at bounding box center [322, 158] width 644 height 316
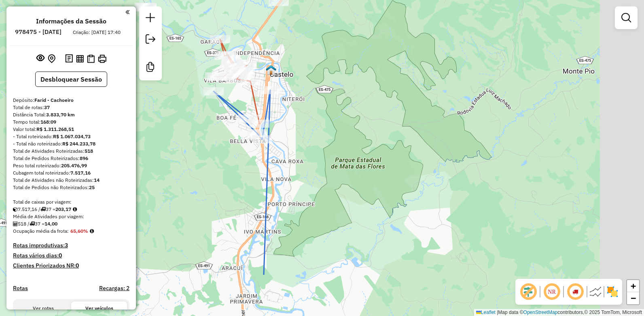
drag, startPoint x: 412, startPoint y: 184, endPoint x: 287, endPoint y: 116, distance: 141.5
click at [287, 116] on div "Janela de atendimento Grade de atendimento Capacidade Transportadoras Veículos …" at bounding box center [322, 158] width 644 height 316
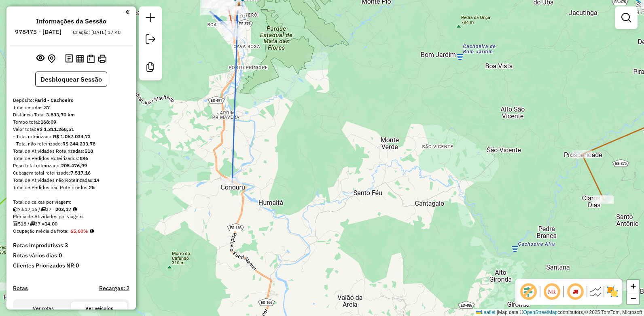
drag, startPoint x: 330, startPoint y: 209, endPoint x: 280, endPoint y: 93, distance: 126.8
click at [280, 93] on div "Janela de atendimento Grade de atendimento Capacidade Transportadoras Veículos …" at bounding box center [322, 158] width 644 height 316
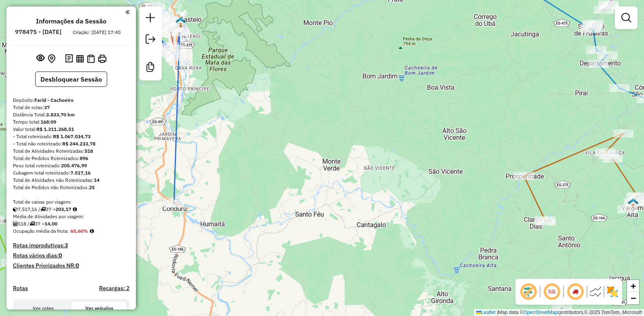
drag, startPoint x: 416, startPoint y: 192, endPoint x: 358, endPoint y: 213, distance: 62.0
click at [358, 213] on div "Janela de atendimento Grade de atendimento Capacidade Transportadoras Veículos …" at bounding box center [322, 158] width 644 height 316
click at [358, 212] on div "Janela de atendimento Grade de atendimento Capacidade Transportadoras Veículos …" at bounding box center [322, 158] width 644 height 316
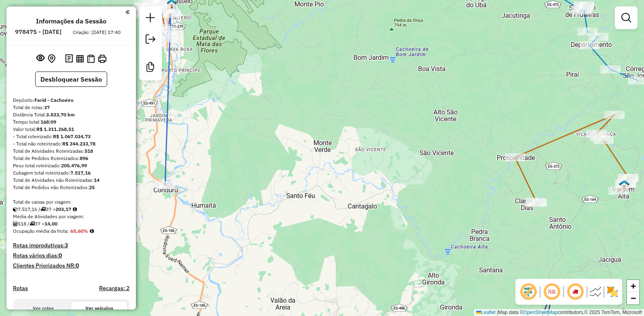
drag, startPoint x: 292, startPoint y: 147, endPoint x: 282, endPoint y: 133, distance: 18.0
click at [282, 133] on div "Janela de atendimento Grade de atendimento Capacidade Transportadoras Veículos …" at bounding box center [322, 158] width 644 height 316
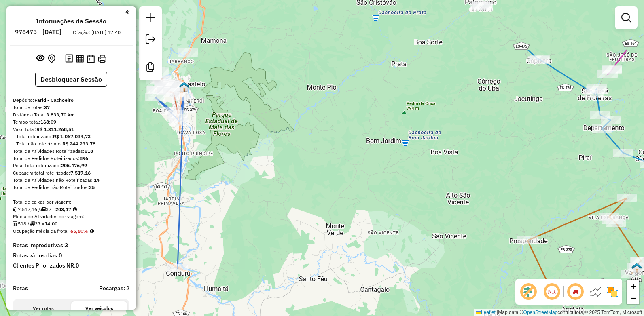
drag, startPoint x: 263, startPoint y: 93, endPoint x: 268, endPoint y: 154, distance: 61.6
click at [269, 154] on div "Janela de atendimento Grade de atendimento Capacidade Transportadoras Veículos …" at bounding box center [322, 158] width 644 height 316
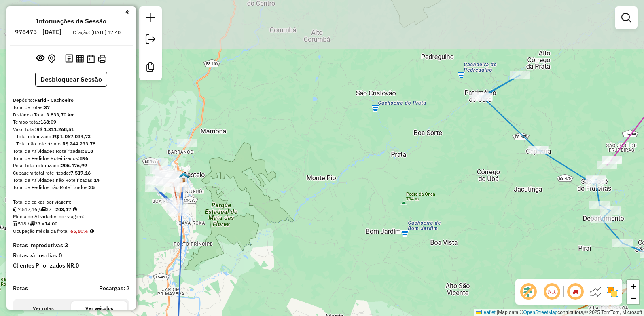
drag, startPoint x: 349, startPoint y: 73, endPoint x: 340, endPoint y: 127, distance: 54.5
click at [340, 127] on div "Janela de atendimento Grade de atendimento Capacidade Transportadoras Veículos …" at bounding box center [322, 158] width 644 height 316
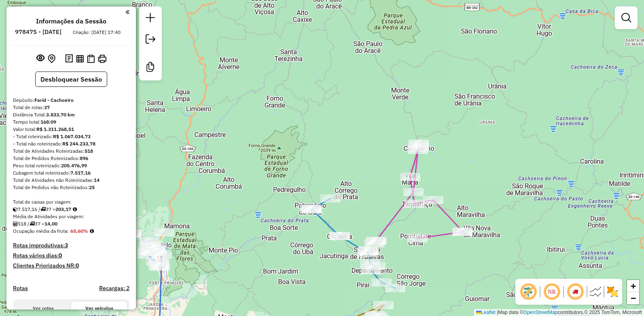
drag, startPoint x: 312, startPoint y: 104, endPoint x: 247, endPoint y: 178, distance: 98.9
click at [248, 180] on div "Janela de atendimento Grade de atendimento Capacidade Transportadoras Veículos …" at bounding box center [322, 158] width 644 height 316
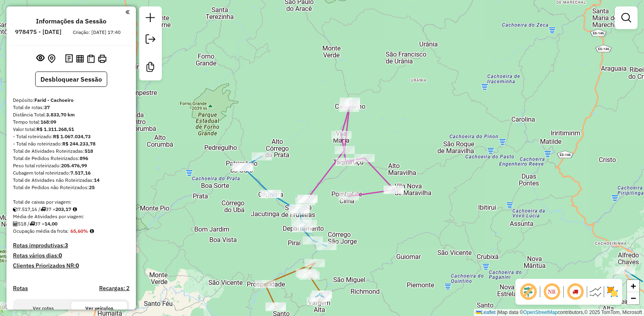
drag, startPoint x: 275, startPoint y: 217, endPoint x: 209, endPoint y: 182, distance: 74.2
click at [209, 182] on div "Janela de atendimento Grade de atendimento Capacidade Transportadoras Veículos …" at bounding box center [322, 158] width 644 height 316
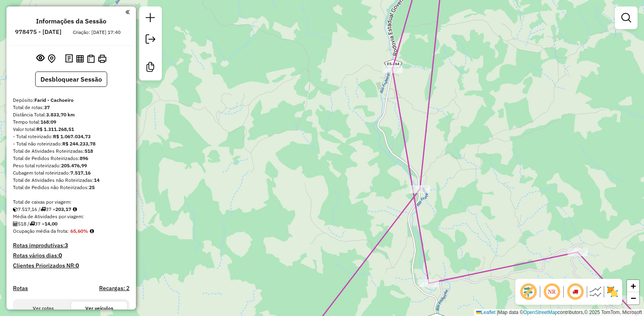
drag, startPoint x: 334, startPoint y: 108, endPoint x: 283, endPoint y: 244, distance: 145.2
click at [283, 244] on div "Janela de atendimento Grade de atendimento Capacidade Transportadoras Veículos …" at bounding box center [322, 158] width 644 height 316
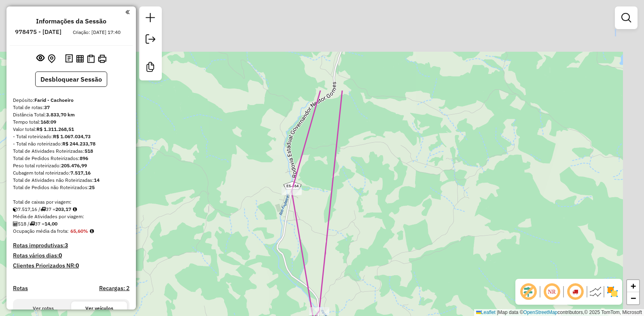
drag, startPoint x: 316, startPoint y: 125, endPoint x: 188, endPoint y: 239, distance: 171.6
click at [199, 256] on div "Janela de atendimento Grade de atendimento Capacidade Transportadoras Veículos …" at bounding box center [322, 158] width 644 height 316
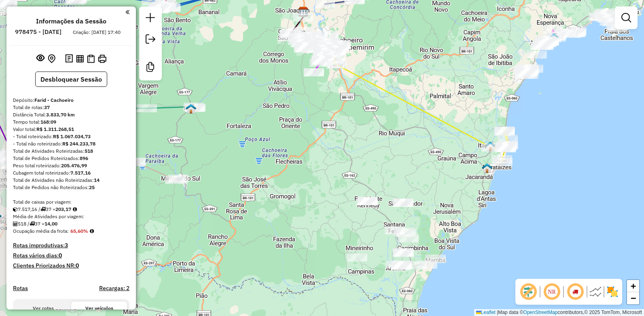
drag, startPoint x: 384, startPoint y: 219, endPoint x: 440, endPoint y: 65, distance: 164.0
click at [440, 65] on div "Rota 5 - Placa UAI9F15 3374 - BAR JOaOZINHO Rota 5 - Placa UAI9F15 7492 - MERCE…" at bounding box center [322, 158] width 644 height 316
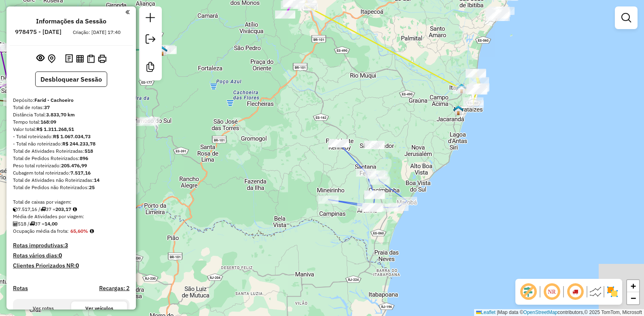
drag, startPoint x: 370, startPoint y: 248, endPoint x: 334, endPoint y: 184, distance: 73.0
click at [334, 184] on div "Rota 5 - Placa UAI9F15 3374 - BAR JOaOZINHO Rota 5 - Placa UAI9F15 7492 - MERCE…" at bounding box center [322, 158] width 644 height 316
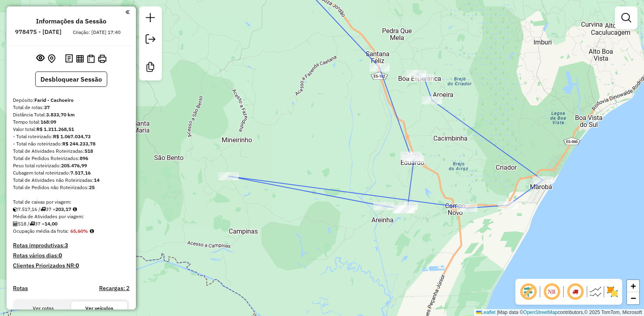
drag, startPoint x: 368, startPoint y: 221, endPoint x: 323, endPoint y: 219, distance: 45.7
click at [323, 219] on div "Rota 5 - Placa UAI9F15 3374 - BAR JOaOZINHO Rota 5 - Placa UAI9F15 7492 - MERCE…" at bounding box center [322, 158] width 644 height 316
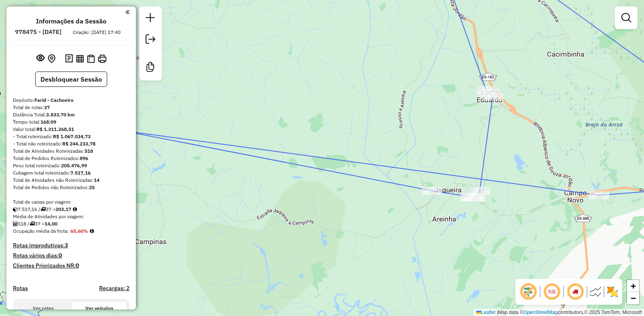
drag, startPoint x: 374, startPoint y: 216, endPoint x: 306, endPoint y: 215, distance: 67.5
click at [307, 215] on div "Rota 5 - Placa UAI9F15 3374 - BAR JOaOZINHO Rota 5 - Placa UAI9F15 7492 - MERCE…" at bounding box center [322, 158] width 644 height 316
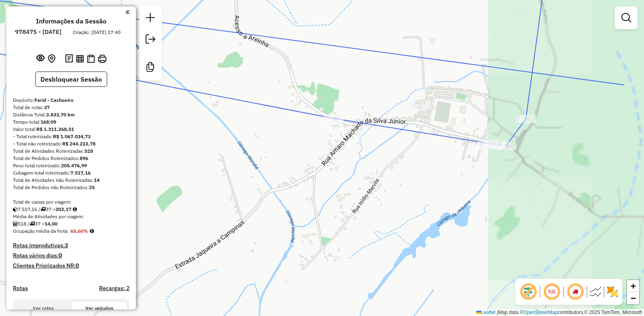
drag, startPoint x: 405, startPoint y: 200, endPoint x: 320, endPoint y: 202, distance: 84.5
click at [320, 202] on div "Rota 5 - Placa UAI9F15 3374 - BAR JOaOZINHO Rota 5 - Placa UAI9F15 7492 - MERCE…" at bounding box center [322, 158] width 644 height 316
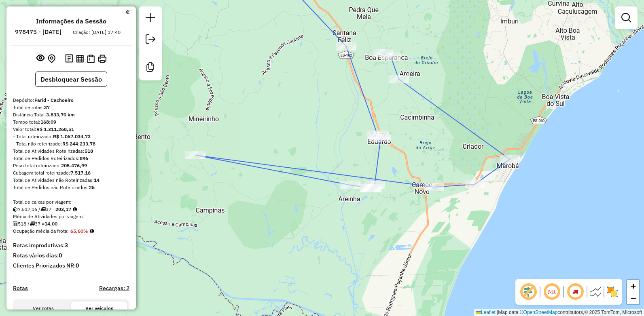
drag, startPoint x: 253, startPoint y: 203, endPoint x: 294, endPoint y: 196, distance: 41.4
click at [294, 196] on div "Rota 5 - Placa UAI9F15 3374 - BAR JOaOZINHO Rota 5 - Placa UAI9F15 7492 - MERCE…" at bounding box center [322, 158] width 644 height 316
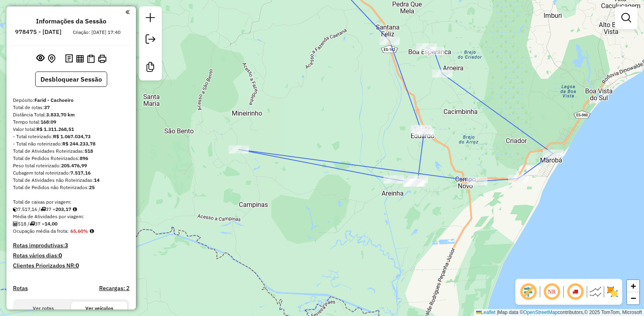
drag, startPoint x: 239, startPoint y: 119, endPoint x: 281, endPoint y: 114, distance: 42.0
click at [281, 114] on div "Rota 5 - Placa UAI9F15 3374 - BAR JOaOZINHO Rota 5 - Placa UAI9F15 7492 - MERCE…" at bounding box center [322, 158] width 644 height 316
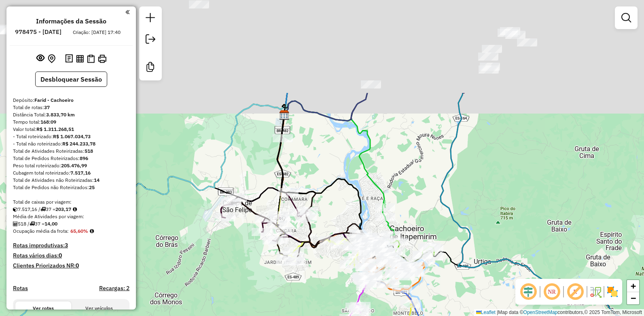
drag, startPoint x: 364, startPoint y: 126, endPoint x: 334, endPoint y: 250, distance: 128.2
click at [334, 249] on div at bounding box center [340, 245] width 20 height 8
